Goal: Task Accomplishment & Management: Complete application form

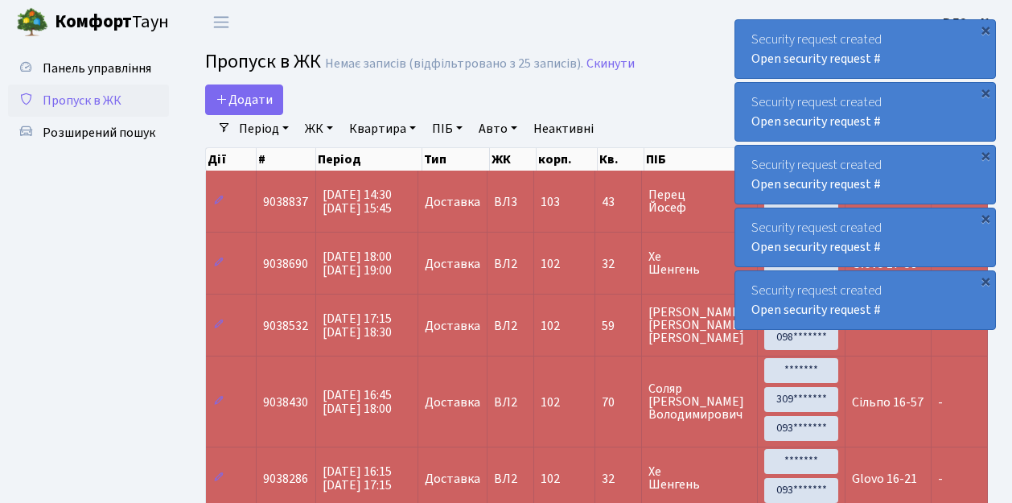
select select "25"
click at [96, 105] on span "Пропуск в ЖК" at bounding box center [82, 101] width 79 height 18
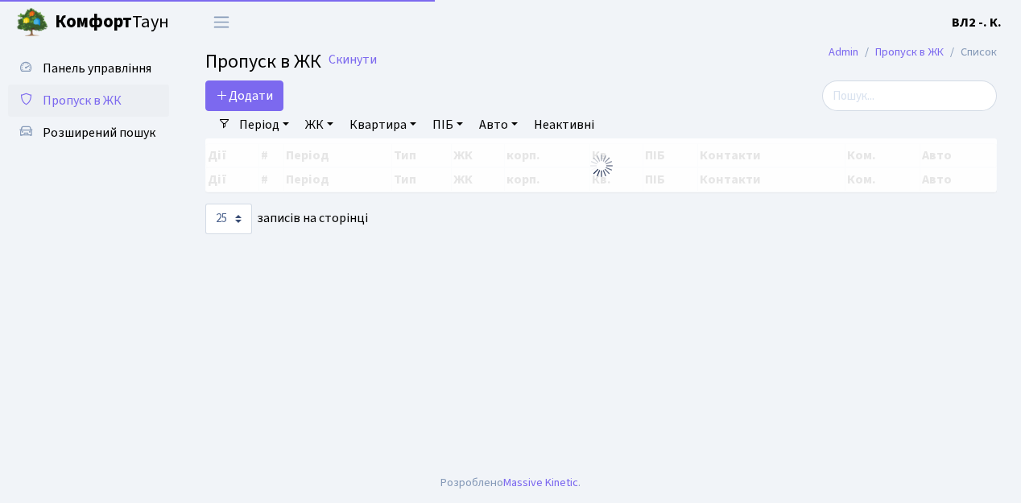
select select "25"
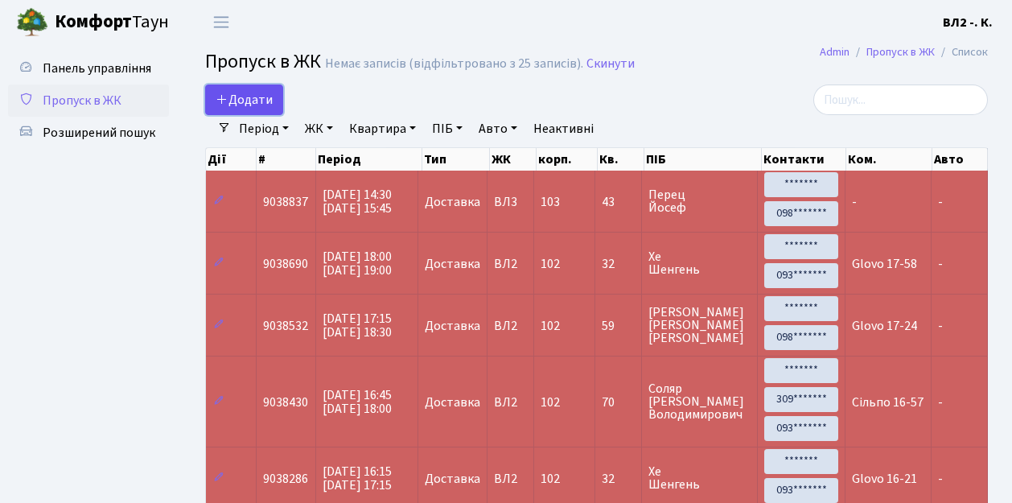
click at [258, 103] on span "Додати" at bounding box center [244, 100] width 57 height 18
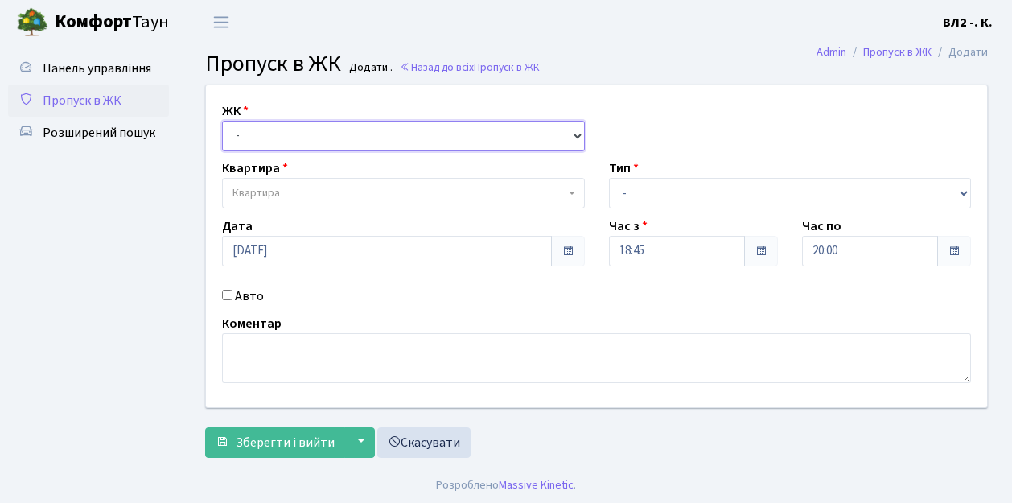
click at [330, 129] on select "- [STREET_ADDRESS][PERSON_NAME]" at bounding box center [403, 136] width 363 height 31
select select "317"
click at [222, 121] on select "- [STREET_ADDRESS][PERSON_NAME]" at bounding box center [403, 136] width 363 height 31
select select
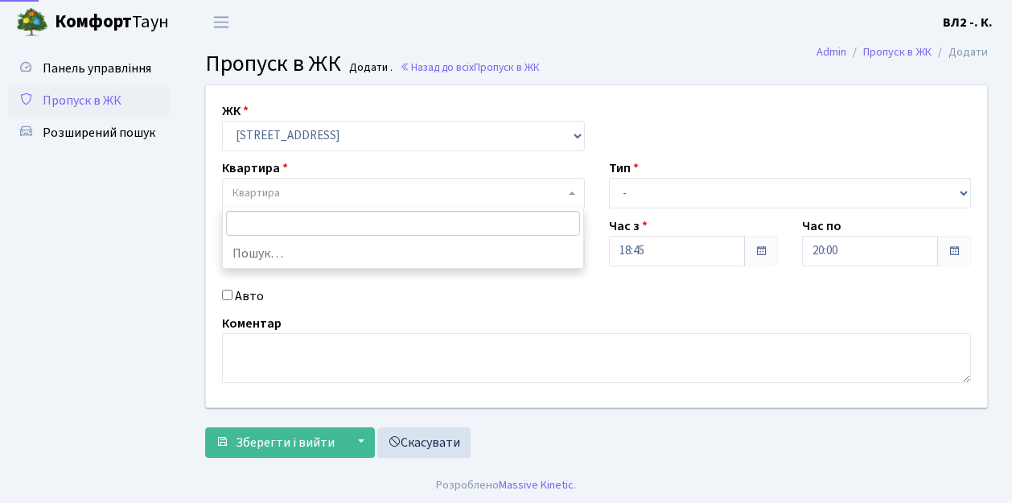
click at [381, 195] on span "Квартира" at bounding box center [399, 193] width 332 height 16
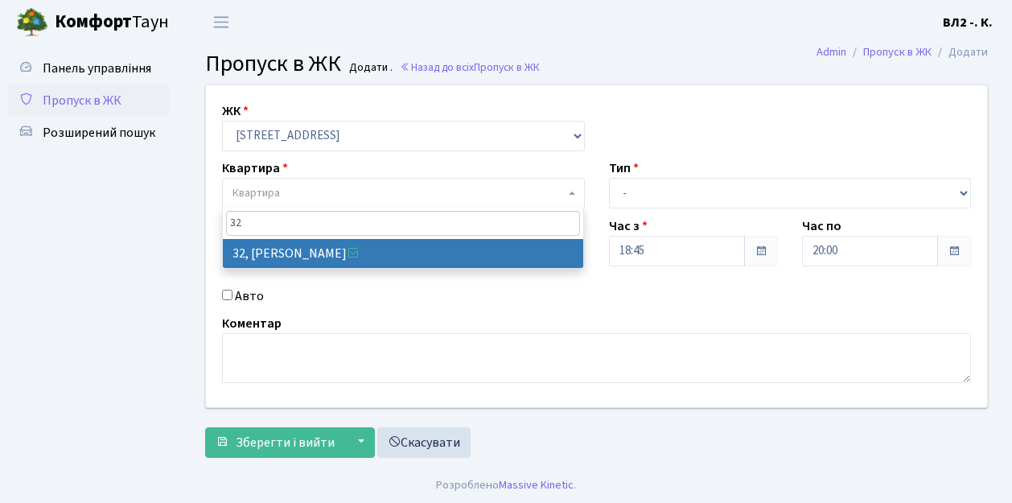
type input "32"
select select "38035"
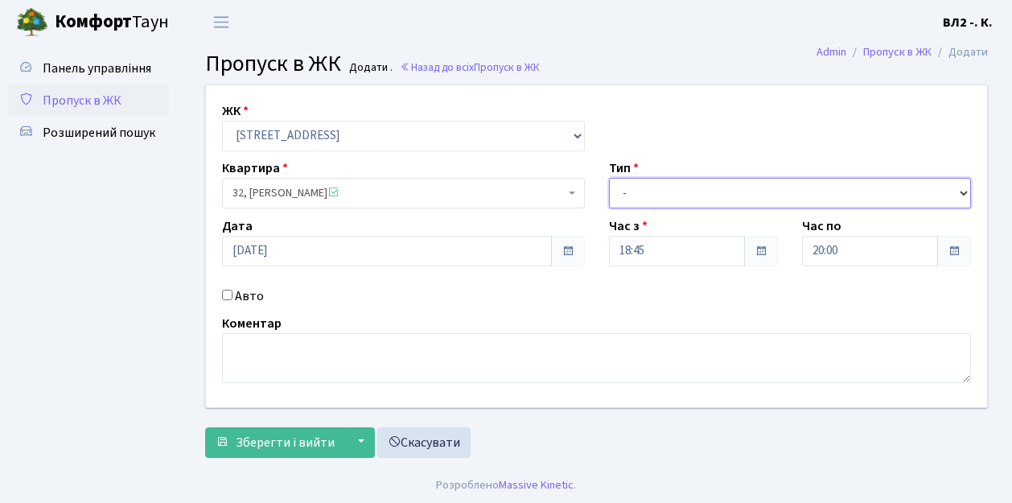
click at [637, 191] on select "- Доставка Таксі Гості Сервіс" at bounding box center [790, 193] width 363 height 31
select select "1"
click at [609, 178] on select "- Доставка Таксі Гості Сервіс" at bounding box center [790, 193] width 363 height 31
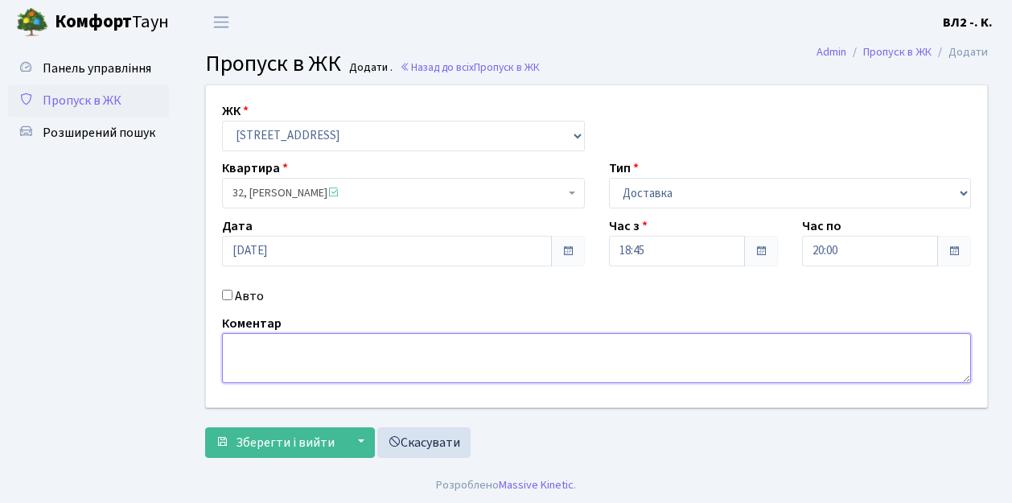
click at [260, 368] on textarea at bounding box center [596, 358] width 749 height 50
type textarea "Glovo"
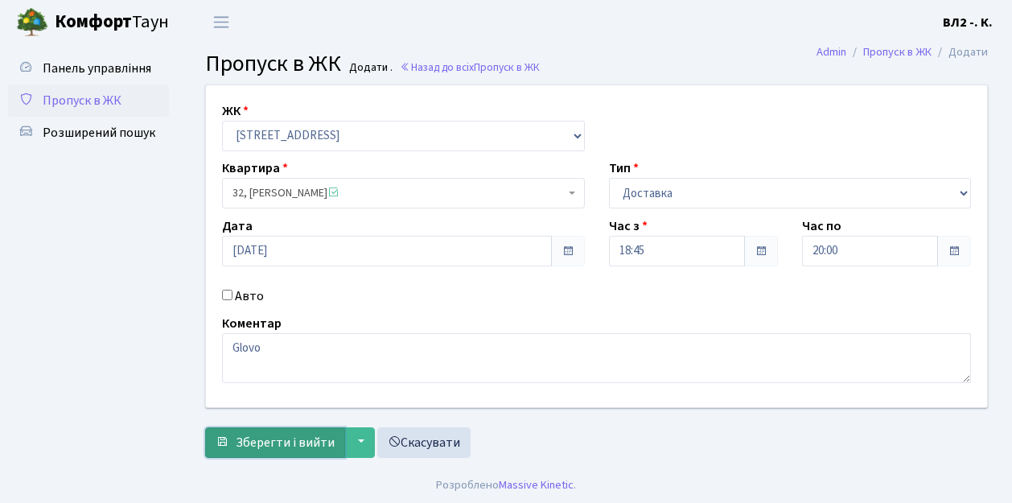
drag, startPoint x: 301, startPoint y: 439, endPoint x: 316, endPoint y: 431, distance: 16.9
click at [311, 434] on span "Зберегти і вийти" at bounding box center [285, 443] width 99 height 18
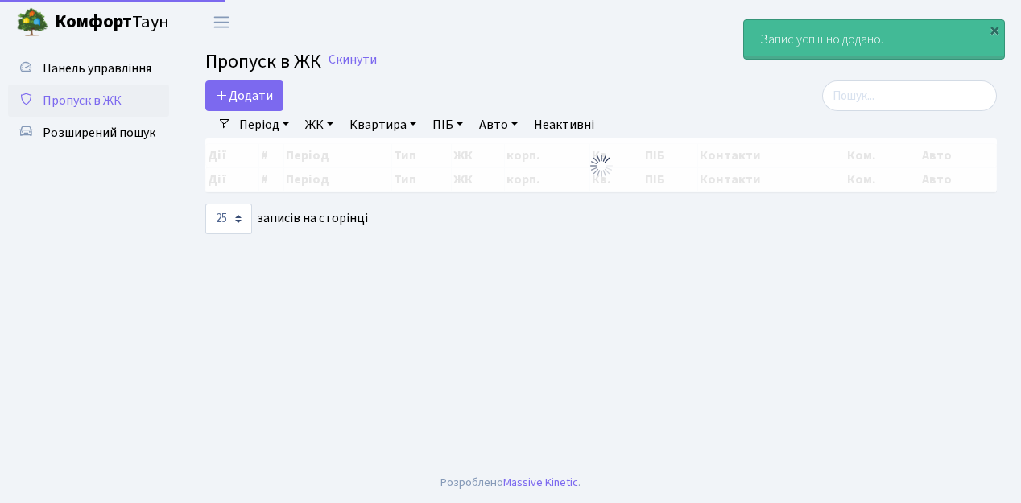
select select "25"
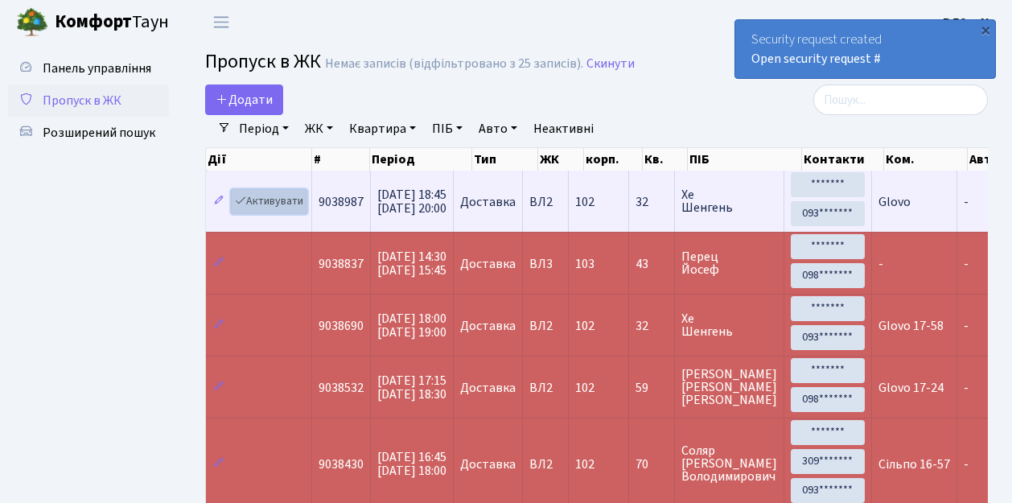
click at [291, 203] on link "Активувати" at bounding box center [269, 201] width 76 height 25
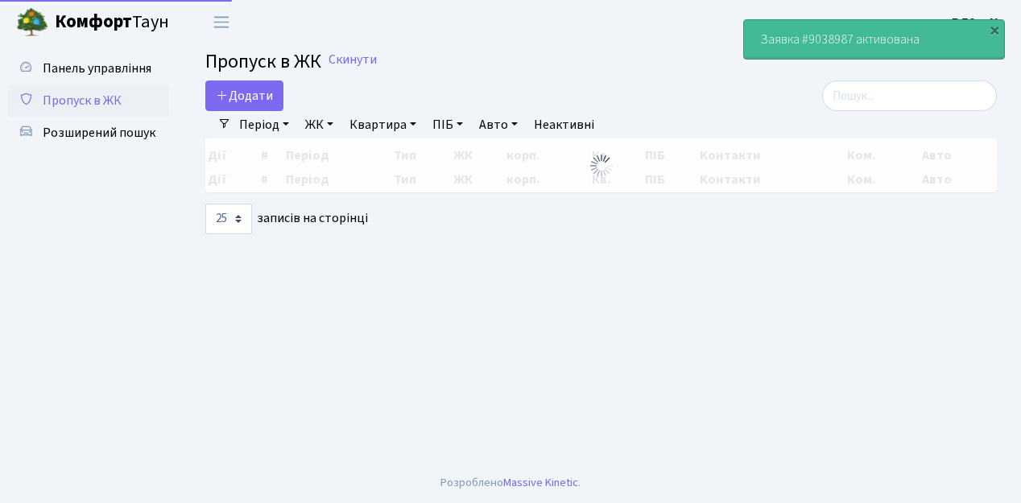
select select "25"
